Goal: Check status: Check status

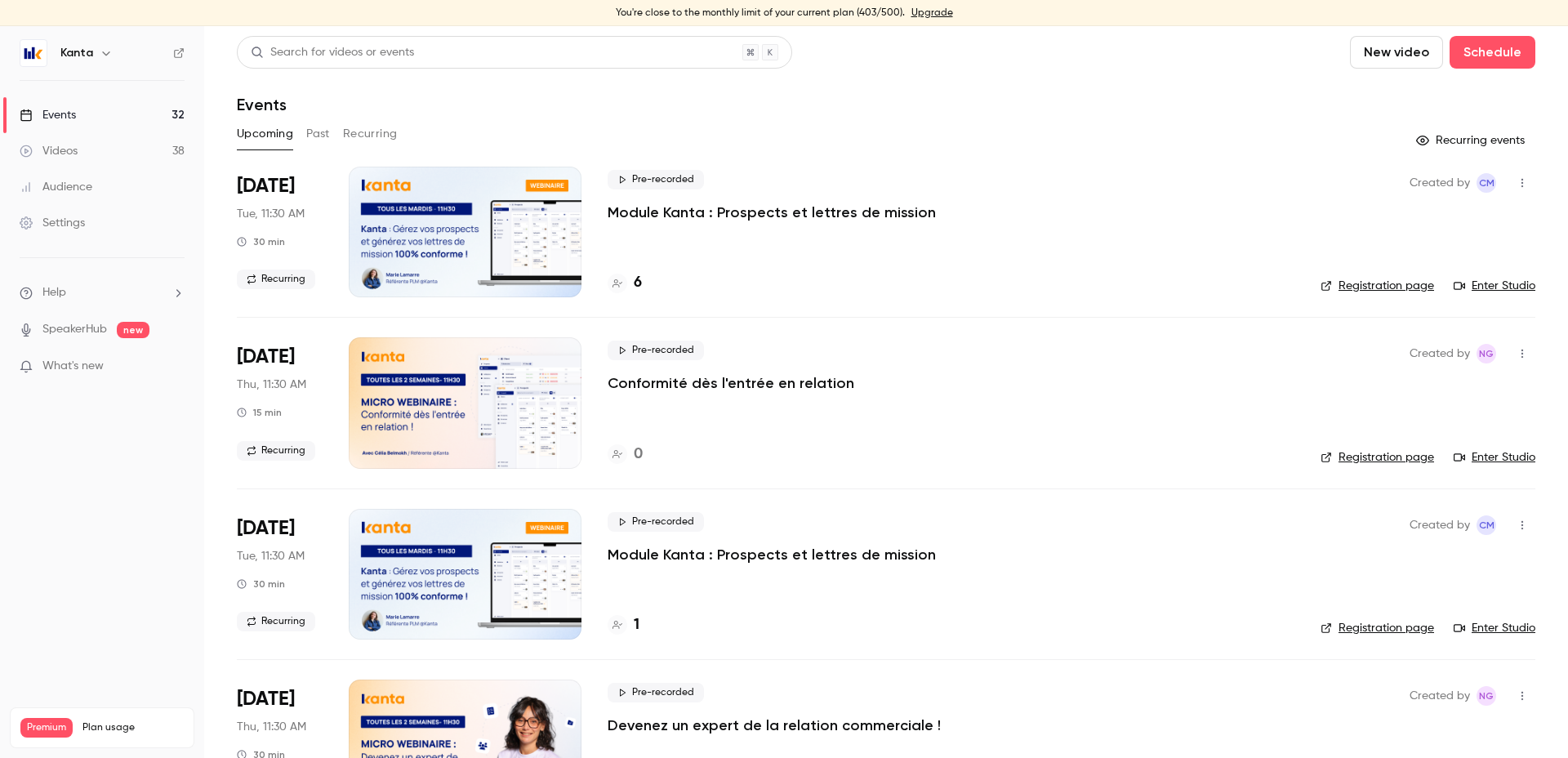
click at [324, 132] on button "Past" at bounding box center [318, 133] width 23 height 26
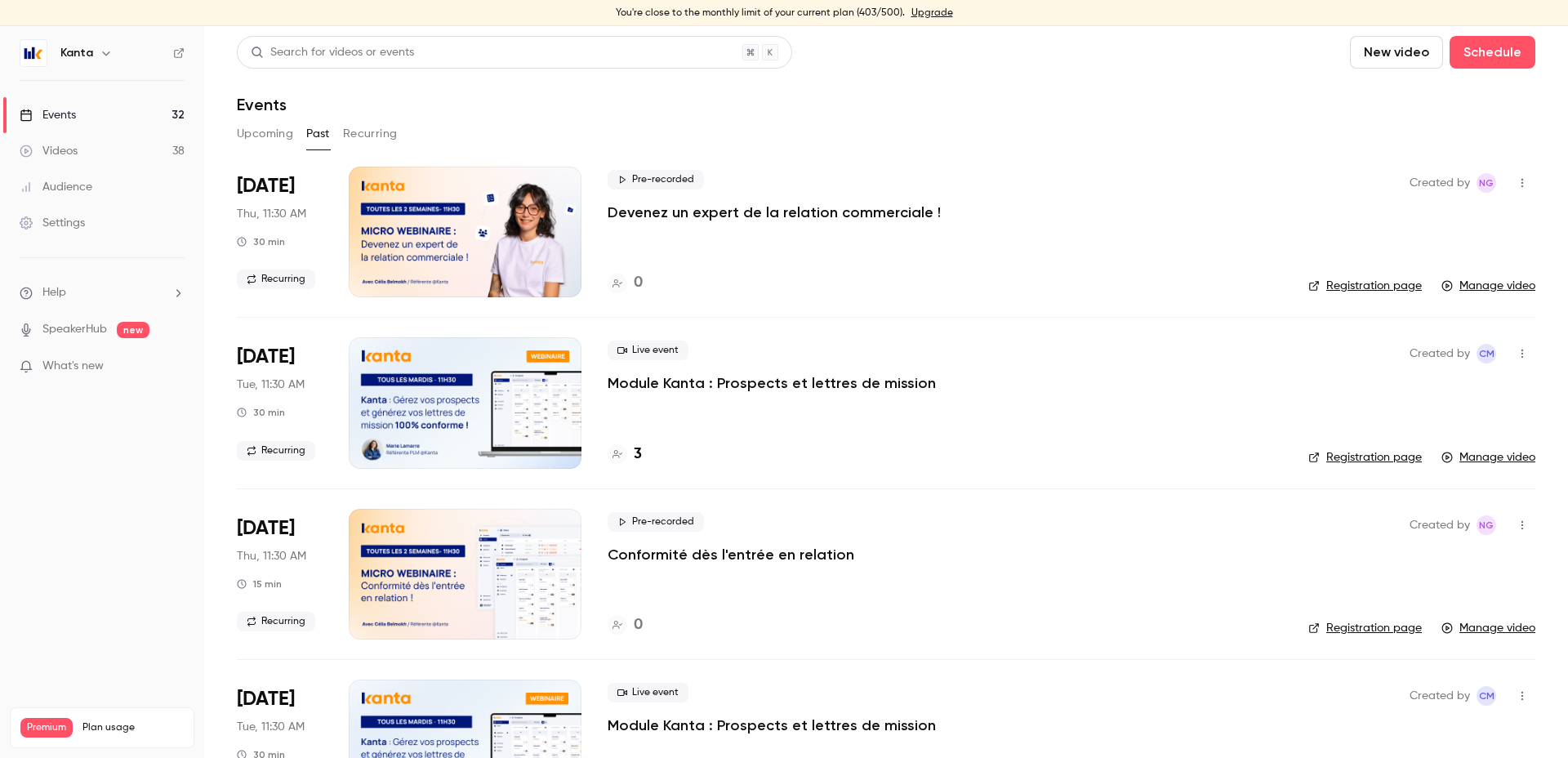
click at [281, 132] on button "Upcoming" at bounding box center [265, 133] width 56 height 26
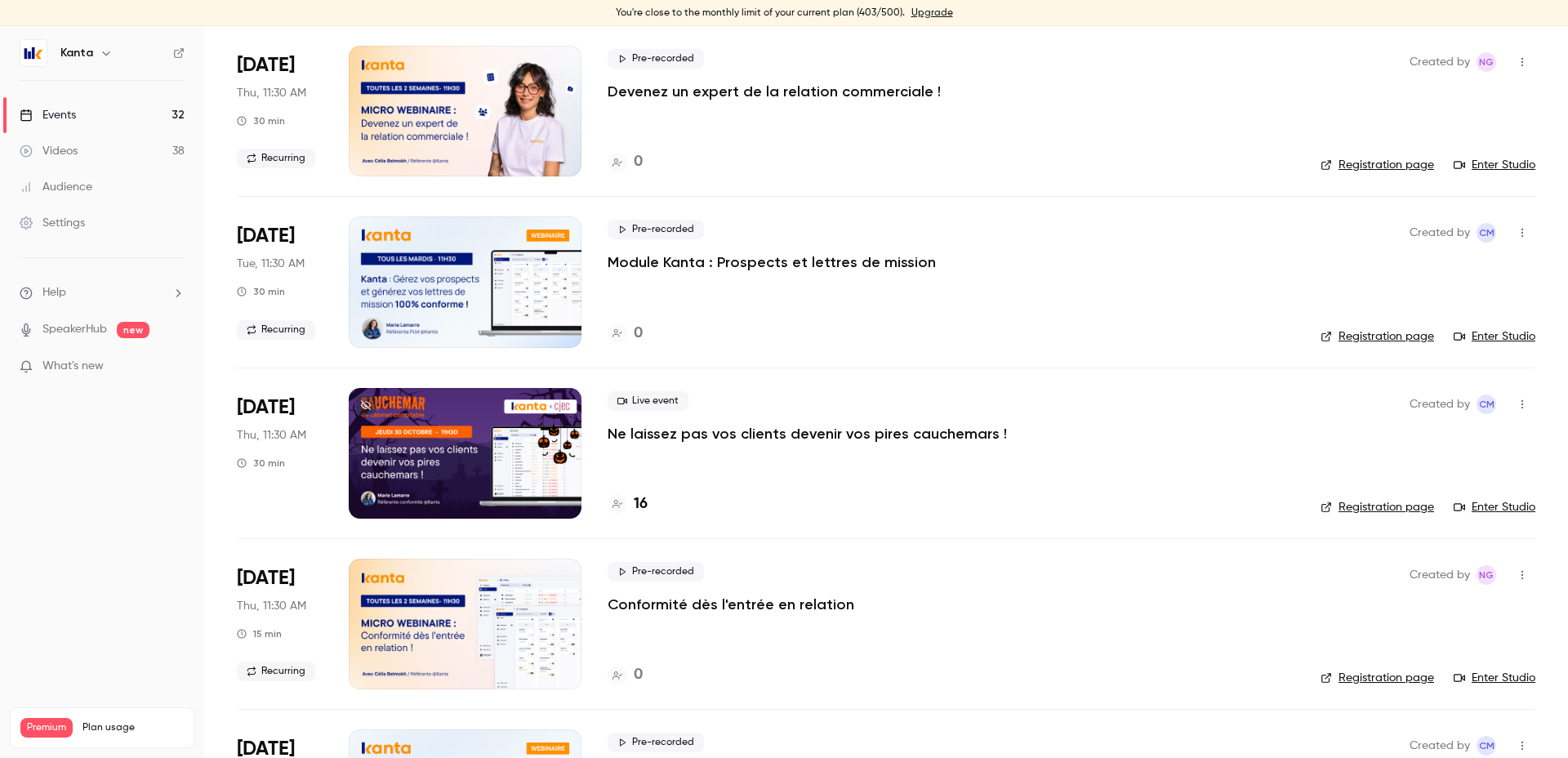
scroll to position [692, 0]
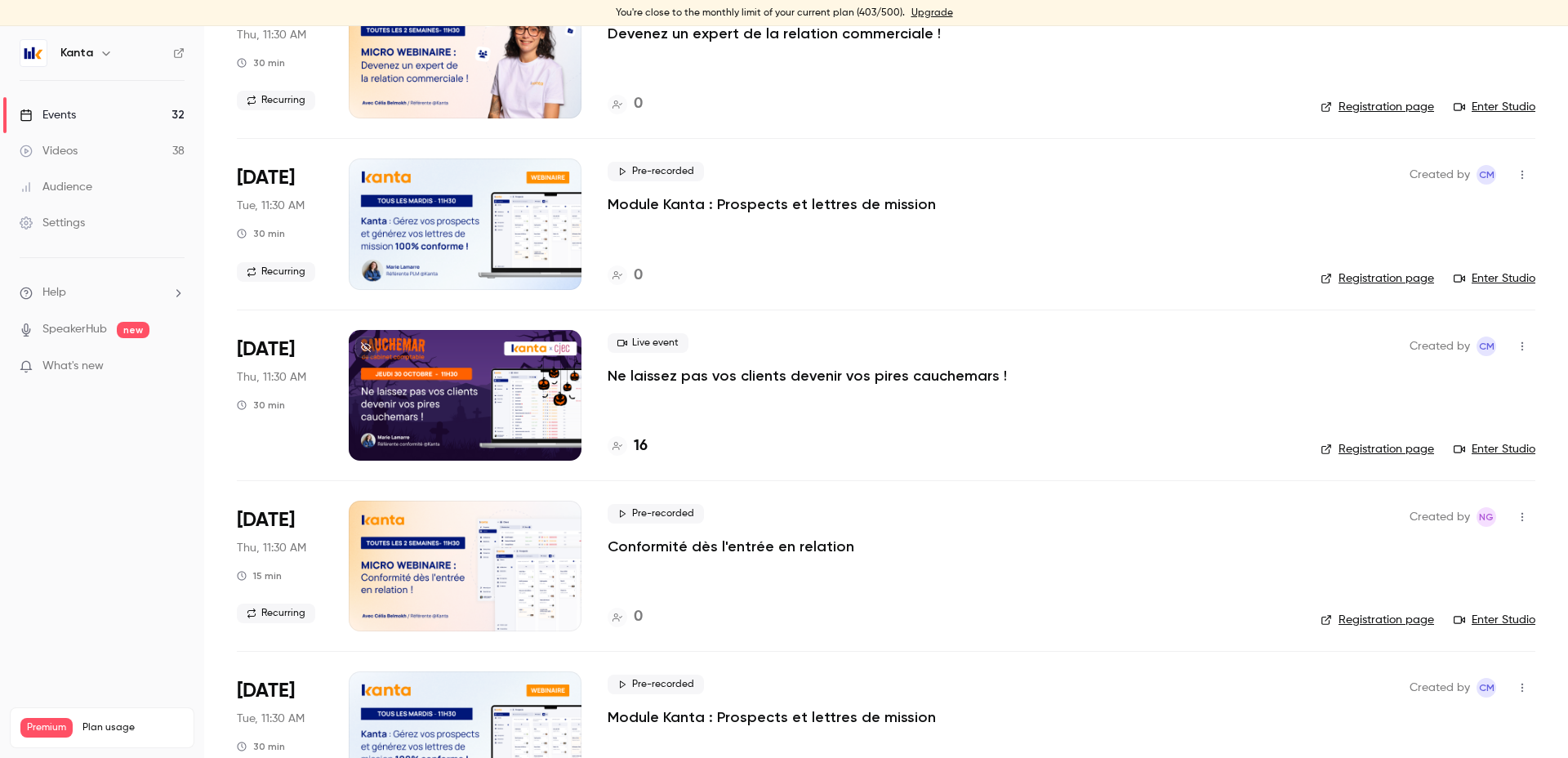
click at [642, 444] on h4 "16" at bounding box center [640, 446] width 14 height 22
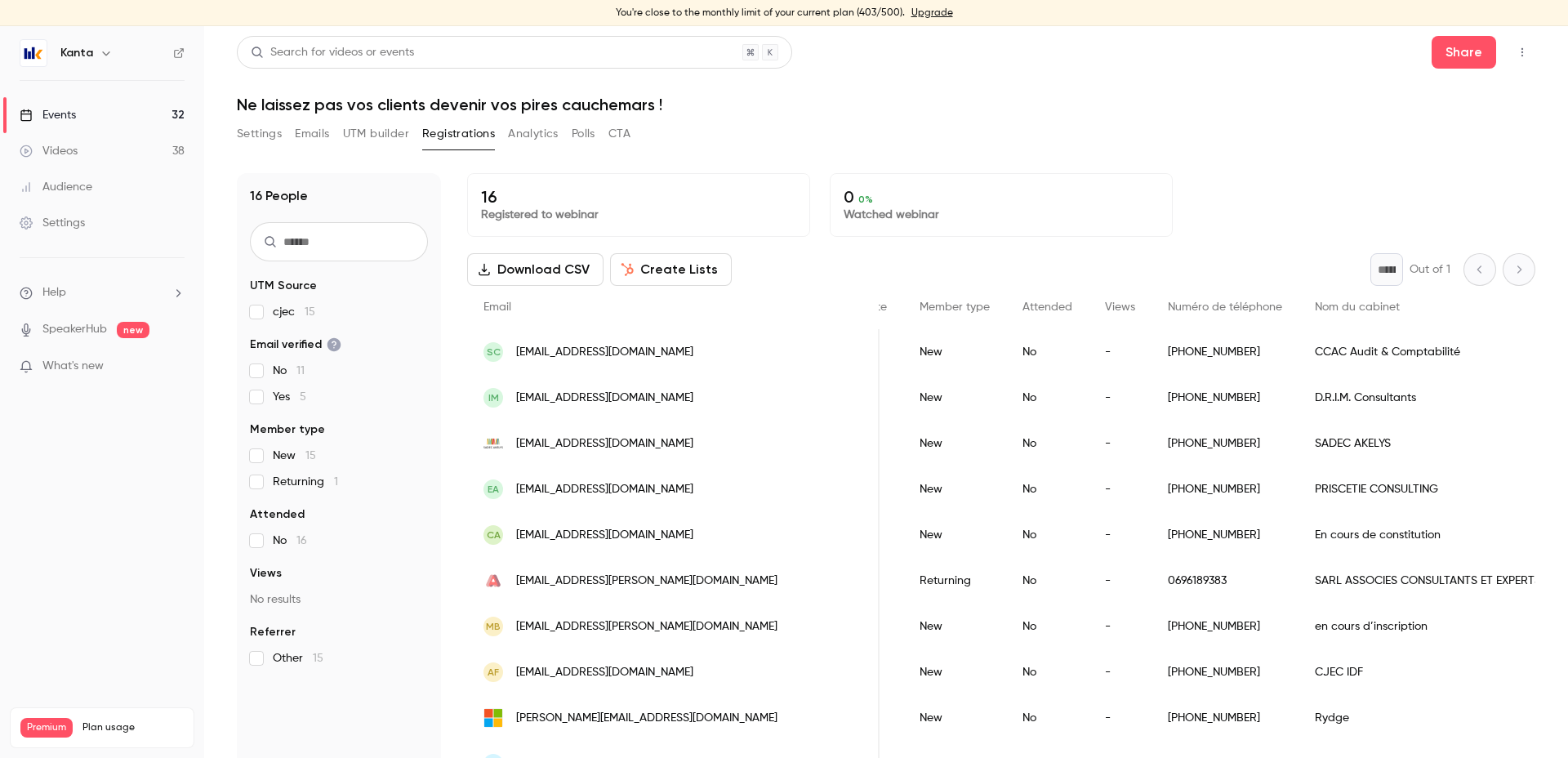
scroll to position [0, 216]
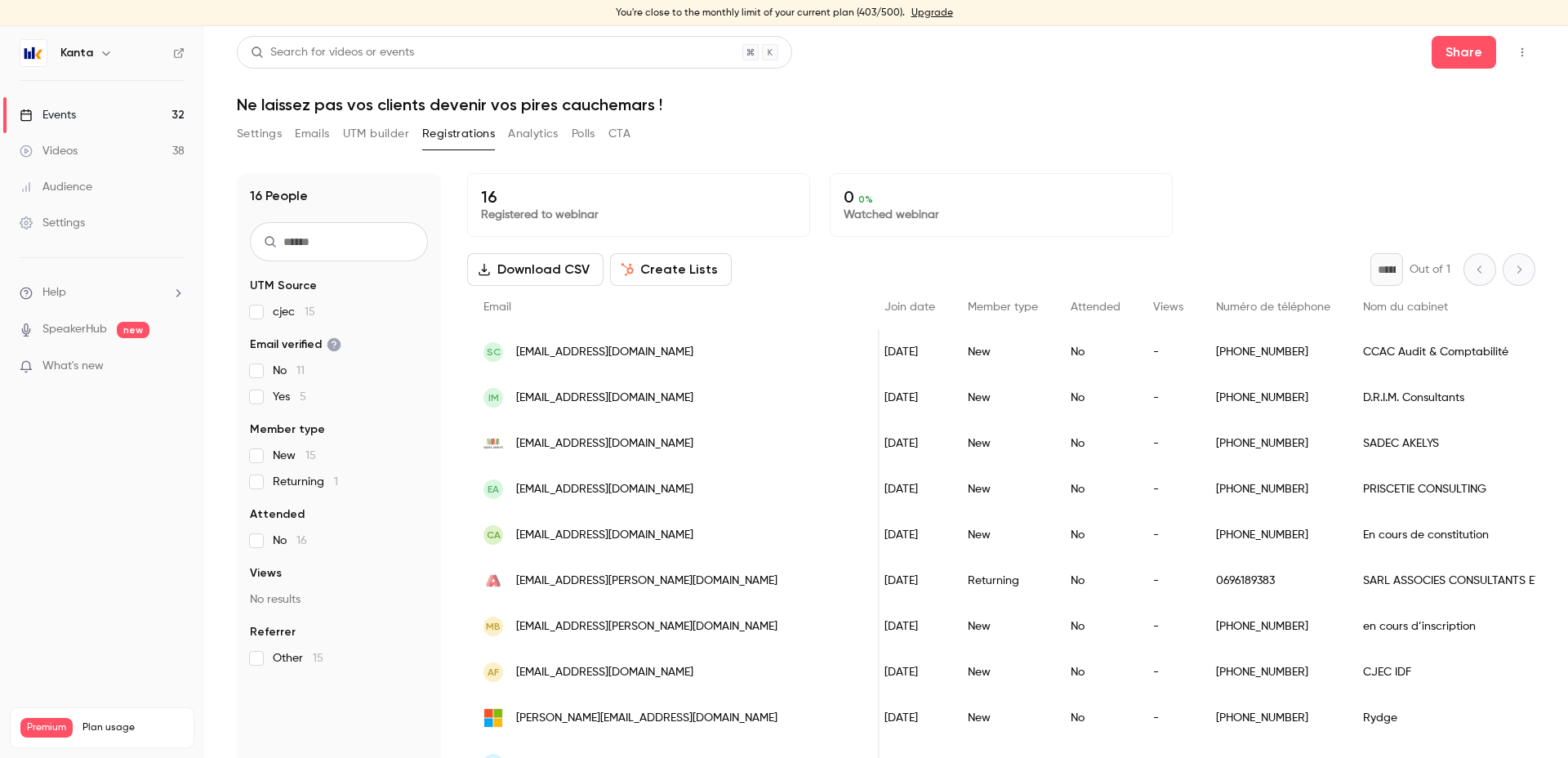
click at [392, 130] on button "UTM builder" at bounding box center [376, 133] width 66 height 26
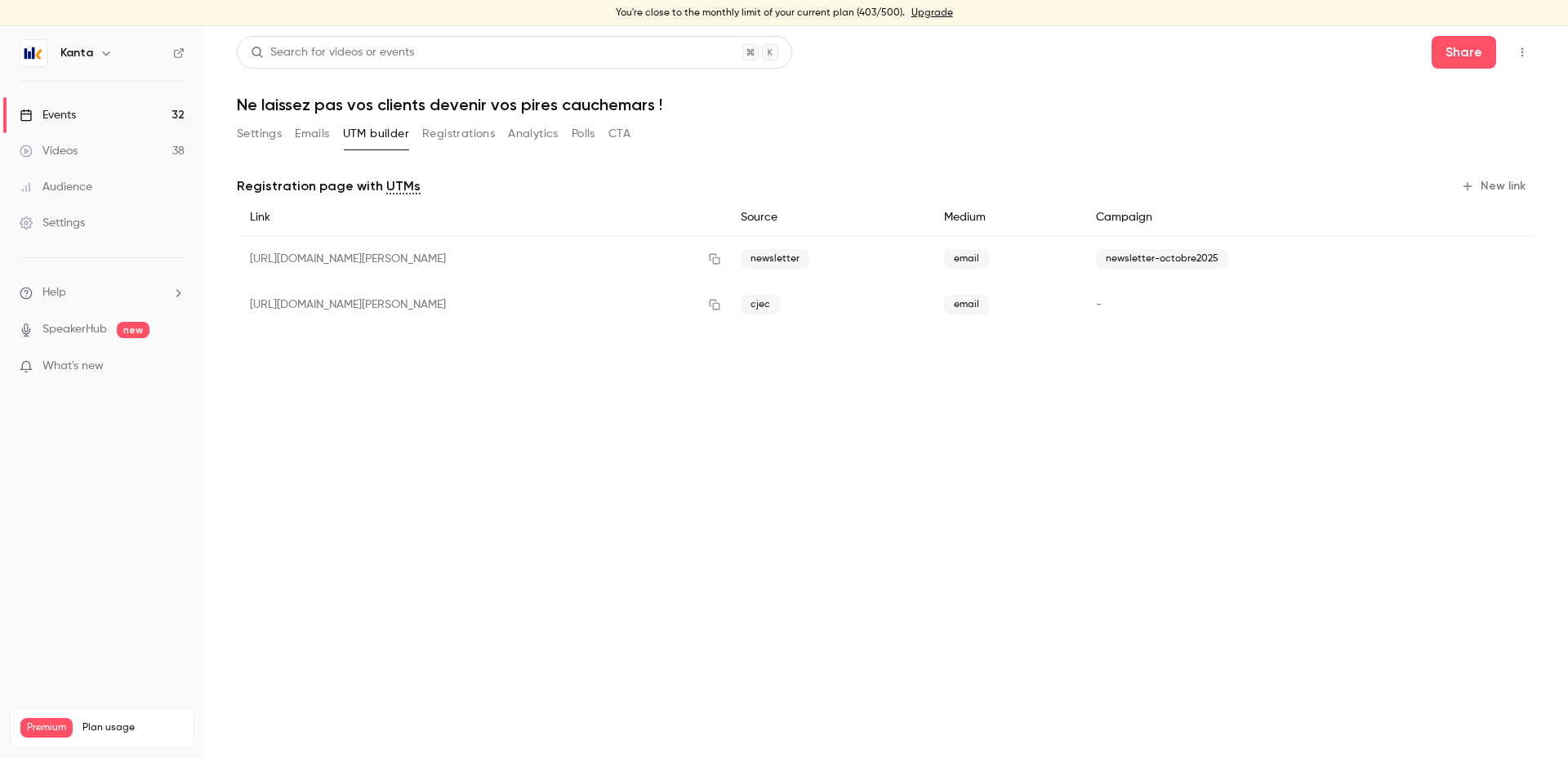
click at [459, 141] on button "Registrations" at bounding box center [459, 133] width 73 height 26
